Goal: Check status: Check status

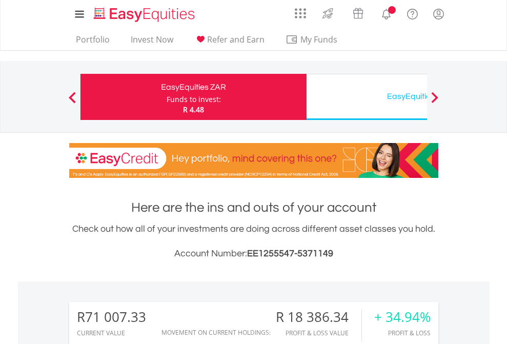
scroll to position [98, 161]
click at [166, 97] on div "Funds to invest:" at bounding box center [193, 99] width 54 height 10
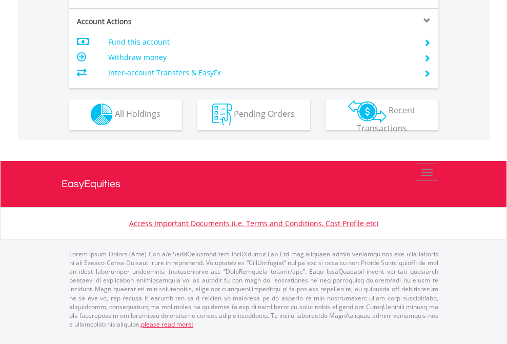
scroll to position [958, 0]
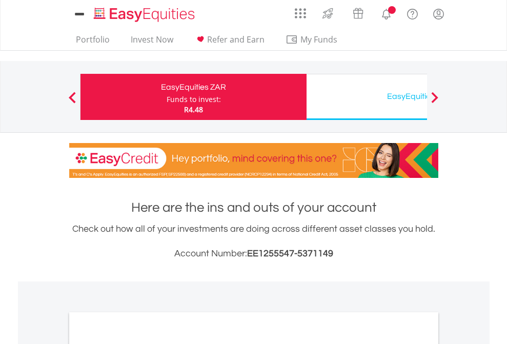
scroll to position [616, 0]
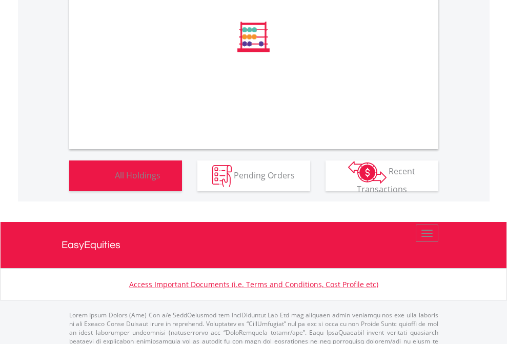
click at [115, 180] on span "All Holdings" at bounding box center [138, 174] width 46 height 11
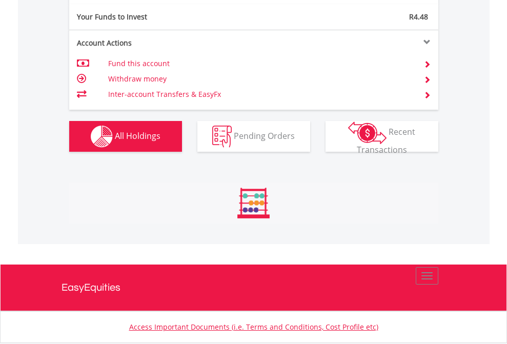
scroll to position [98, 161]
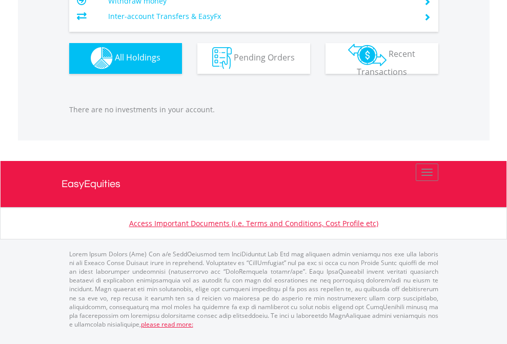
scroll to position [98, 161]
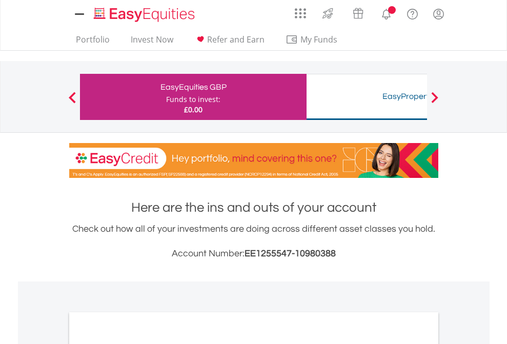
scroll to position [616, 0]
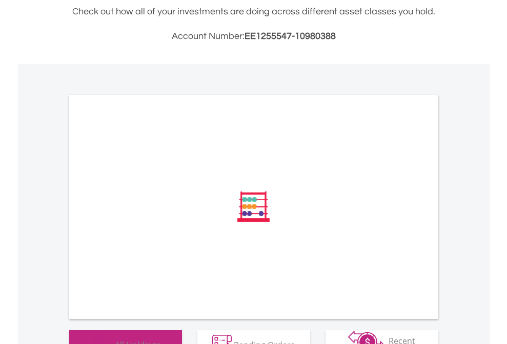
click at [115, 339] on span "All Holdings" at bounding box center [138, 344] width 46 height 11
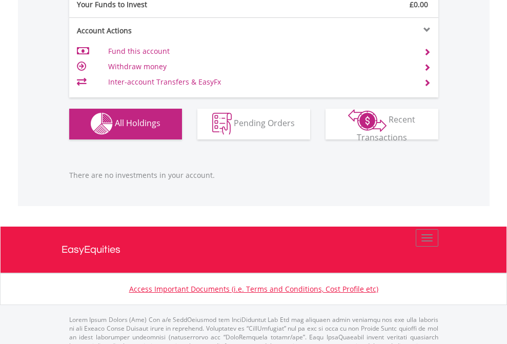
scroll to position [1014, 0]
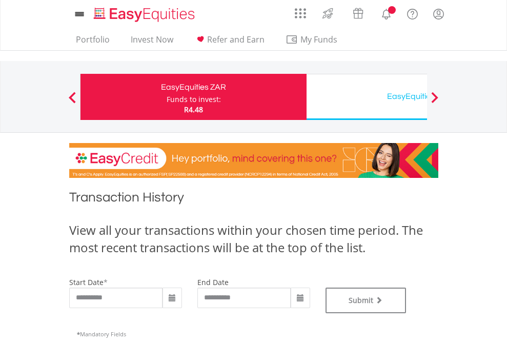
type input "**********"
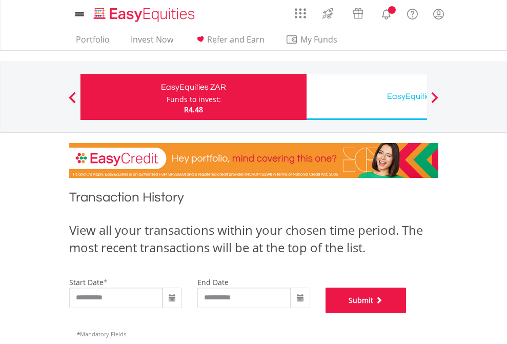
click at [406, 313] on button "Submit" at bounding box center [365, 300] width 81 height 26
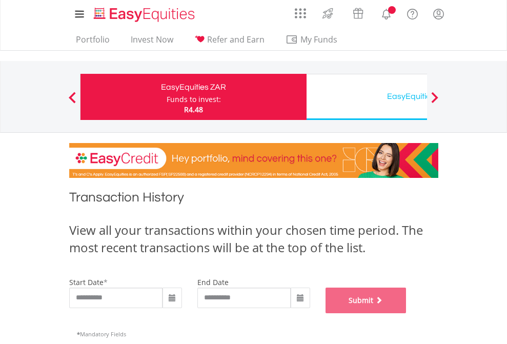
scroll to position [415, 0]
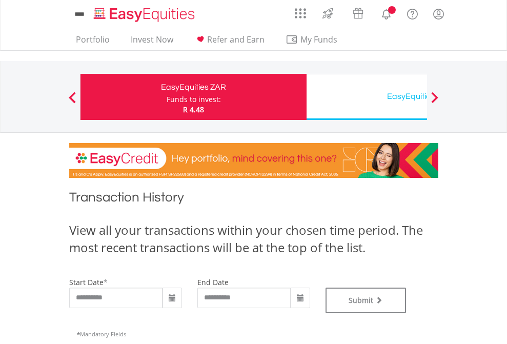
click at [366, 97] on div "EasyEquities USD" at bounding box center [419, 96] width 214 height 14
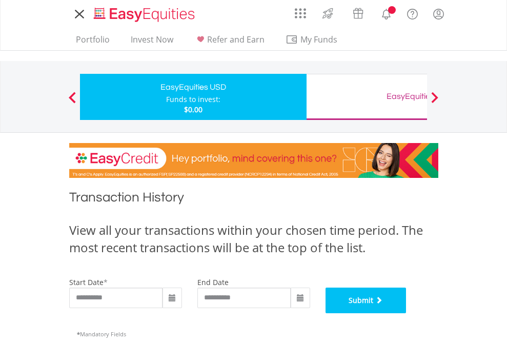
click at [406, 313] on button "Submit" at bounding box center [365, 300] width 81 height 26
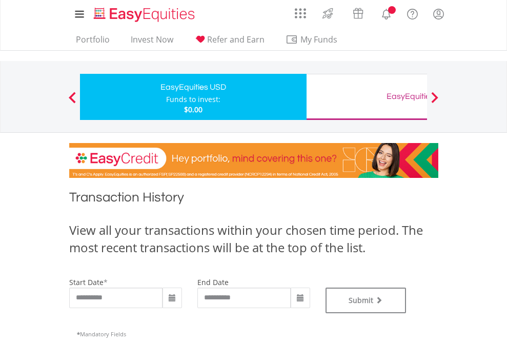
click at [366, 97] on div "EasyEquities GBP" at bounding box center [419, 96] width 214 height 14
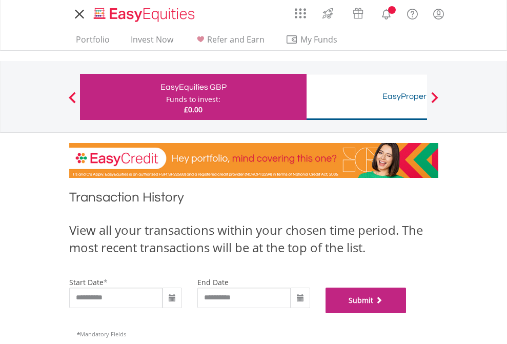
click at [406, 313] on button "Submit" at bounding box center [365, 300] width 81 height 26
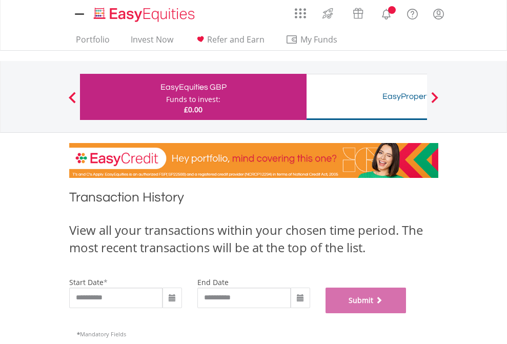
scroll to position [415, 0]
